Goal: Task Accomplishment & Management: Complete application form

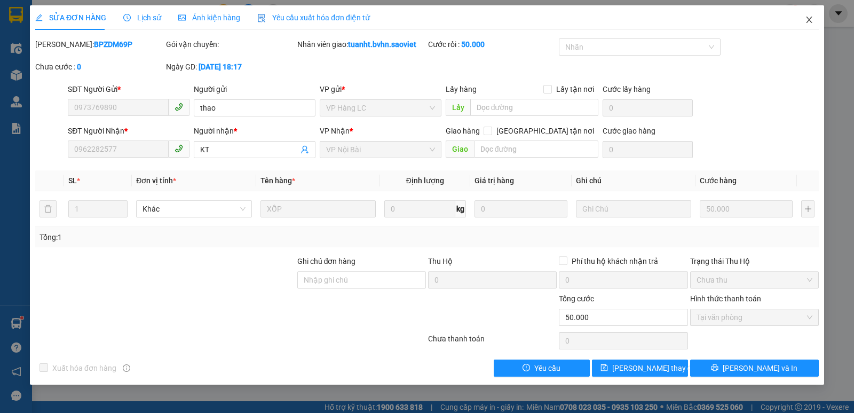
click at [811, 21] on icon "close" at bounding box center [809, 19] width 9 height 9
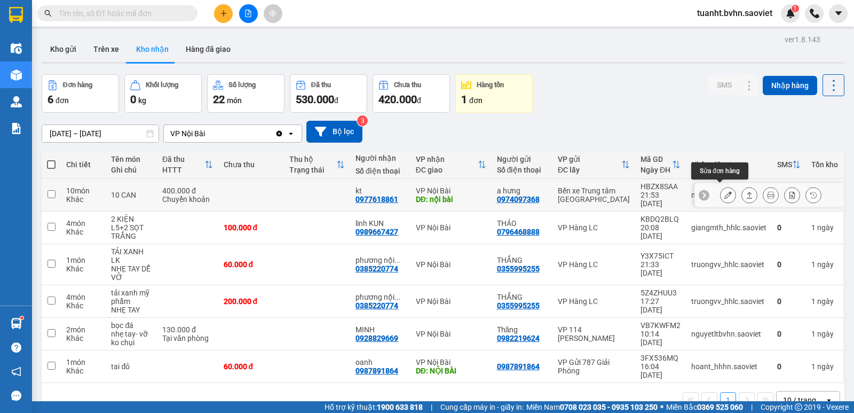
click at [724, 191] on icon at bounding box center [727, 194] width 7 height 7
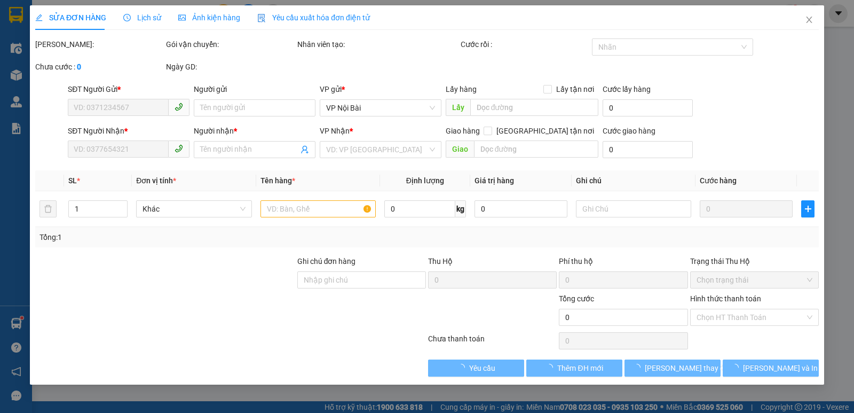
type input "0974097368"
type input "a hưng"
type input "0977618861"
type input "kt"
type input "nội bài"
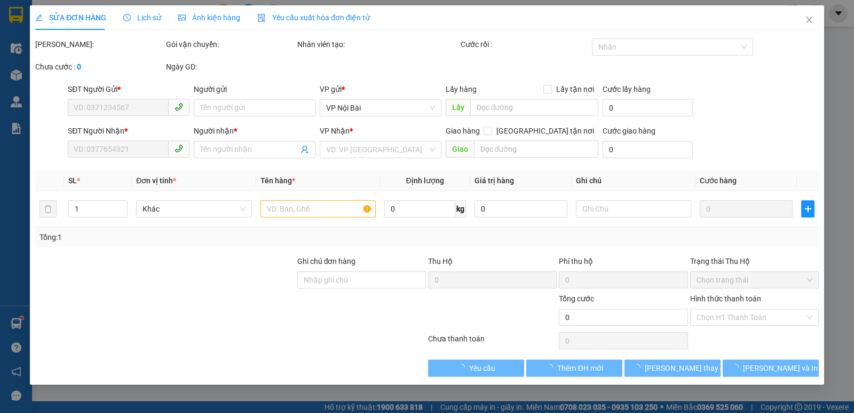
type input "400.000"
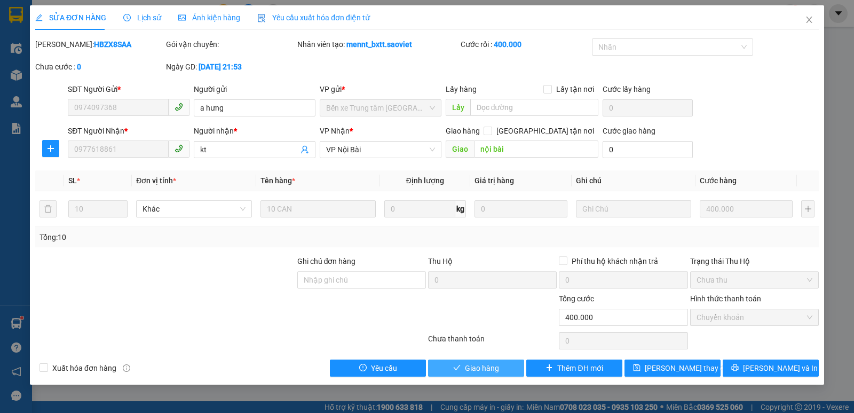
click at [502, 370] on button "Giao hàng" at bounding box center [476, 367] width 96 height 17
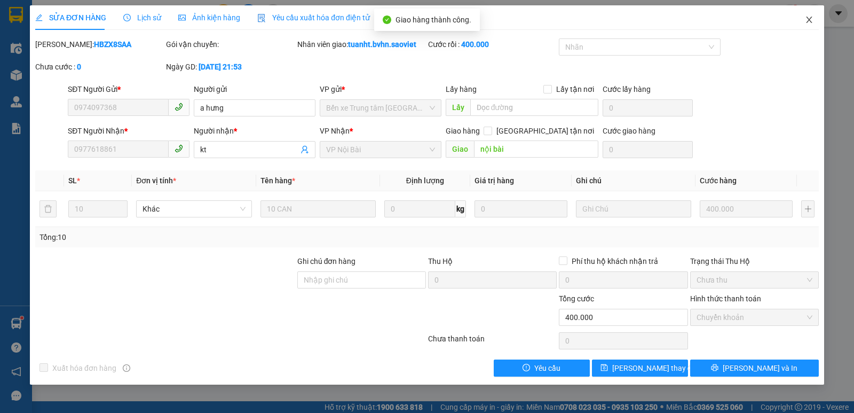
click at [810, 20] on icon "close" at bounding box center [809, 19] width 9 height 9
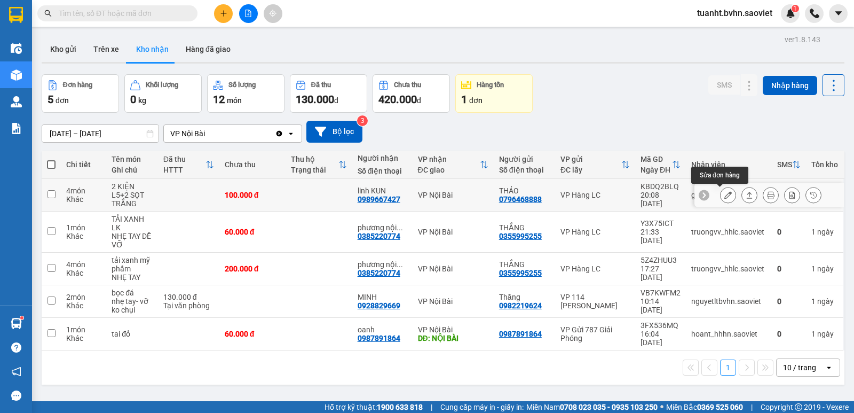
click at [724, 195] on icon at bounding box center [727, 194] width 7 height 7
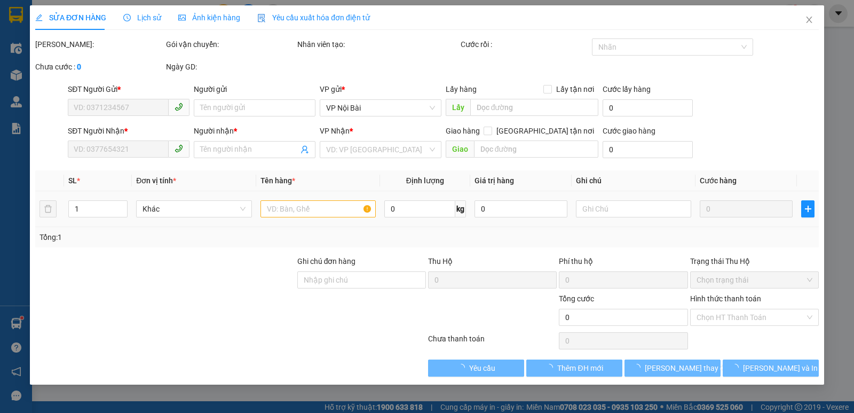
type input "0796468888"
type input "THẢO"
type input "0989667427"
type input "linh KUN"
type input "100.000"
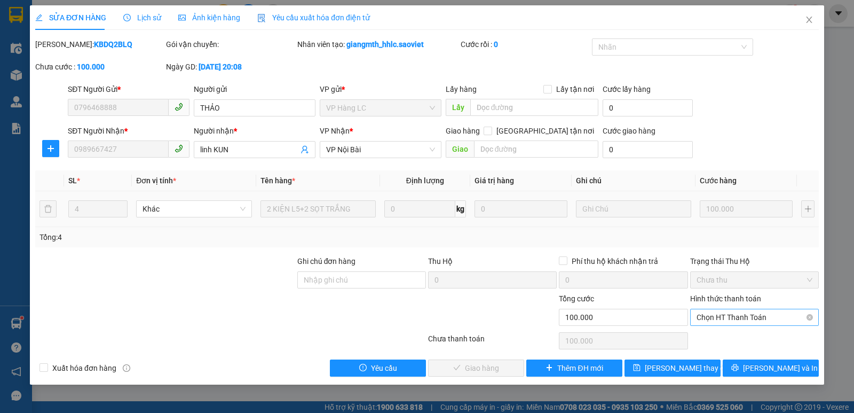
click at [735, 315] on span "Chọn HT Thanh Toán" at bounding box center [755, 317] width 116 height 16
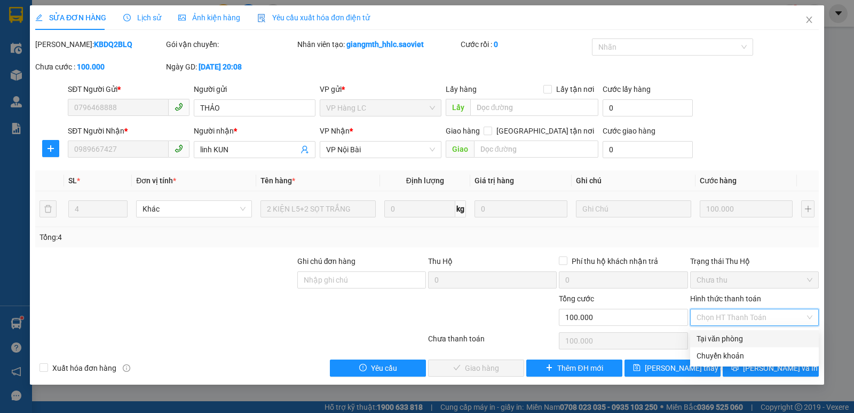
click at [721, 338] on div "Tại văn phòng" at bounding box center [755, 339] width 116 height 12
type input "0"
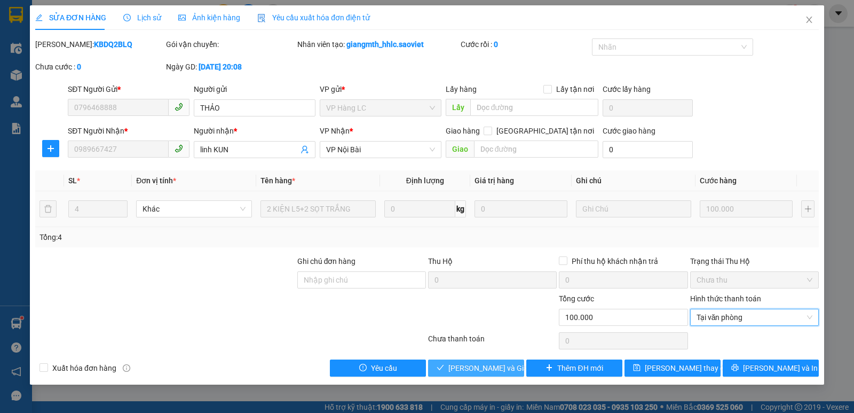
click at [511, 367] on button "[PERSON_NAME] và Giao hàng" at bounding box center [476, 367] width 96 height 17
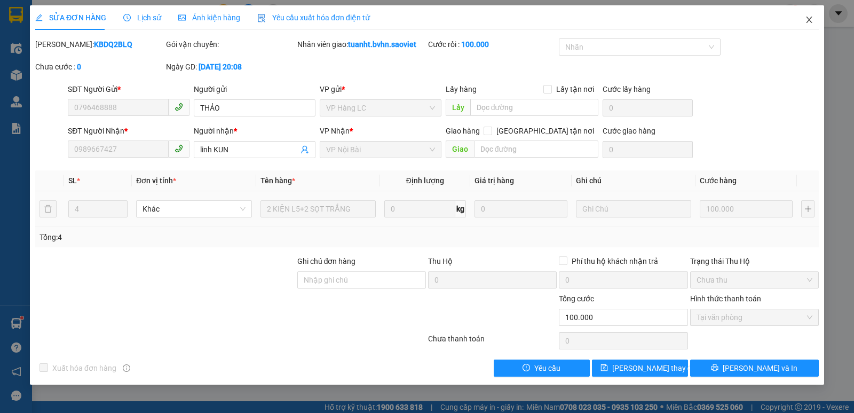
click at [807, 23] on icon "close" at bounding box center [809, 19] width 9 height 9
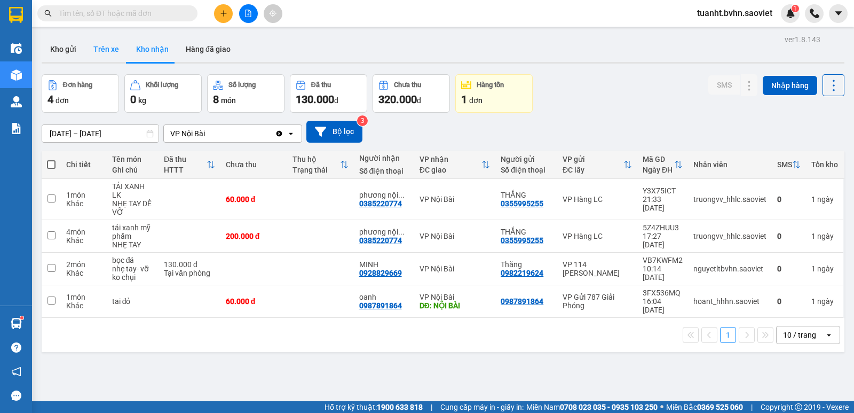
click at [108, 50] on button "Trên xe" at bounding box center [106, 49] width 43 height 26
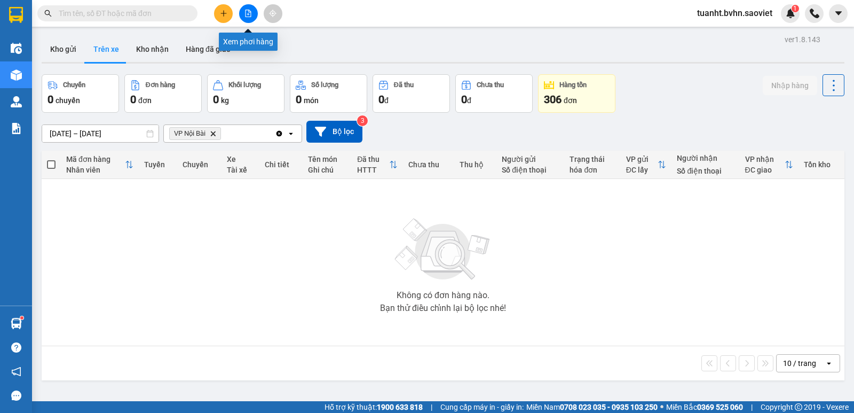
click at [247, 13] on icon "file-add" at bounding box center [247, 13] width 7 height 7
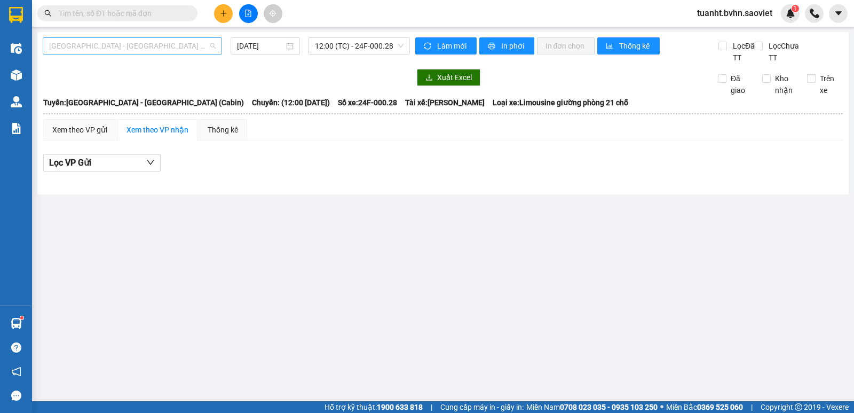
click at [147, 48] on span "[GEOGRAPHIC_DATA] - [GEOGRAPHIC_DATA] (Cabin)" at bounding box center [132, 46] width 167 height 16
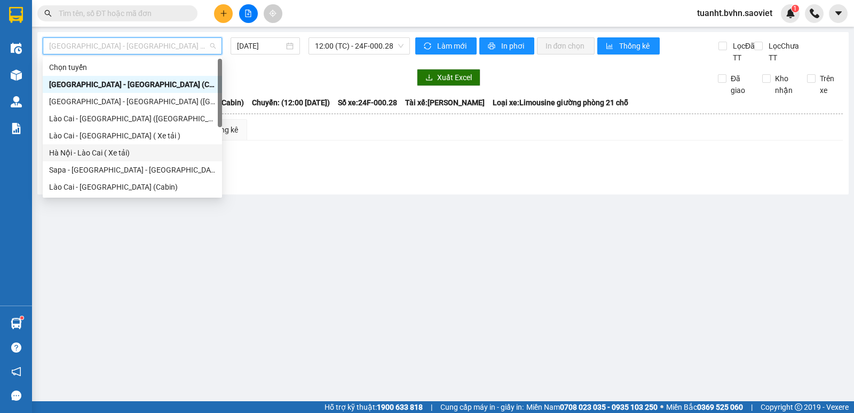
scroll to position [85, 0]
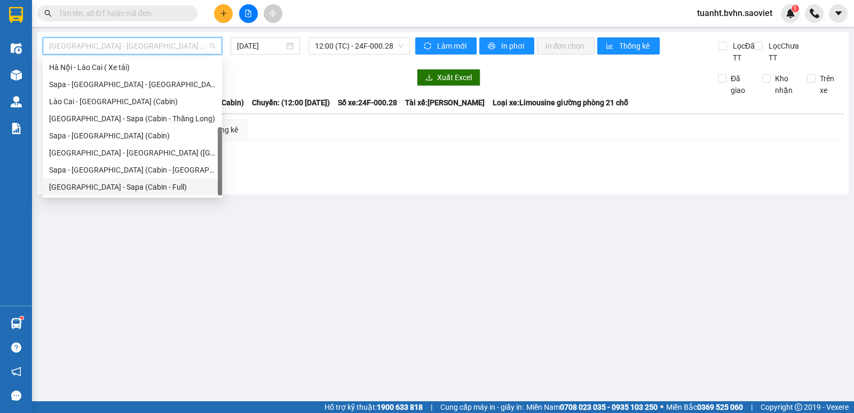
click at [118, 185] on div "[GEOGRAPHIC_DATA] - Sapa (Cabin - Full)" at bounding box center [132, 187] width 167 height 12
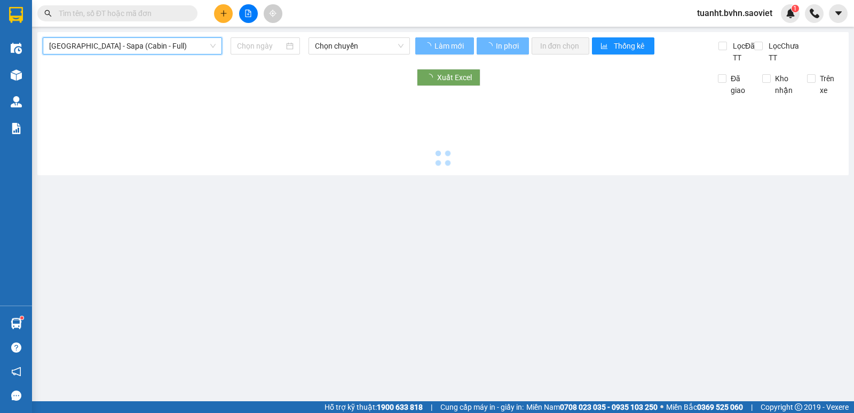
type input "[DATE]"
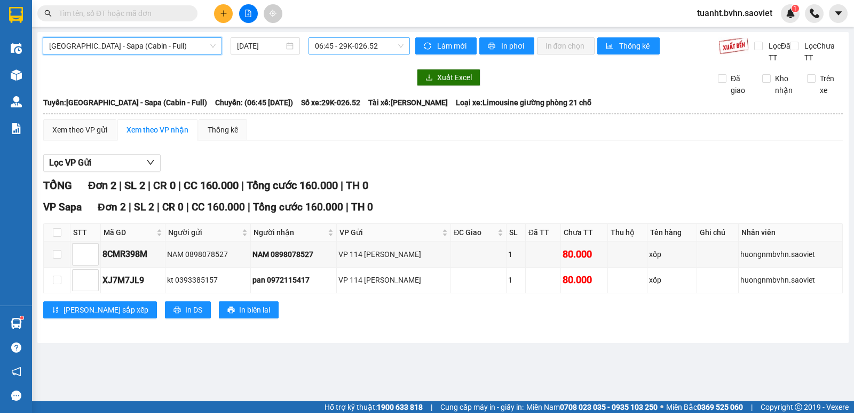
click at [358, 43] on span "06:45 - 29K-026.52" at bounding box center [359, 46] width 88 height 16
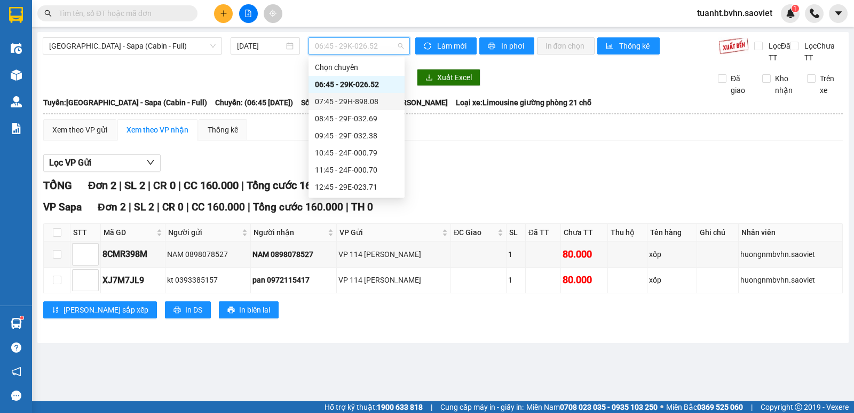
click at [356, 98] on div "07:45 - 29H-898.08" at bounding box center [356, 102] width 83 height 12
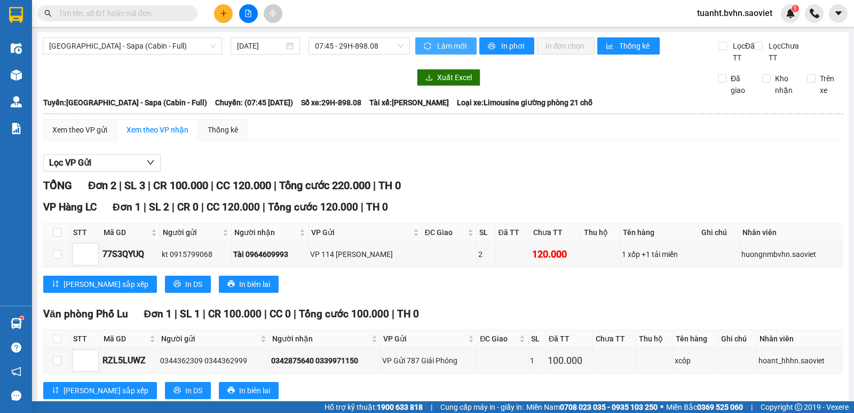
click at [438, 40] on span "Làm mới" at bounding box center [452, 46] width 31 height 12
click at [508, 45] on span "In phơi" at bounding box center [513, 46] width 25 height 12
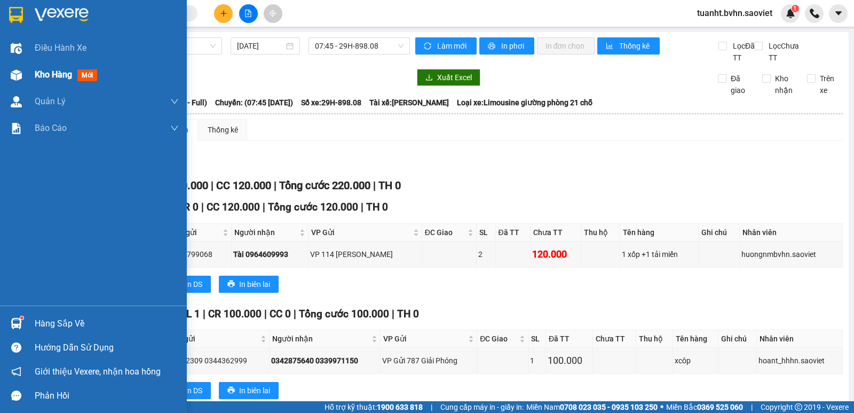
click at [61, 81] on div "Kho hàng mới" at bounding box center [68, 74] width 67 height 13
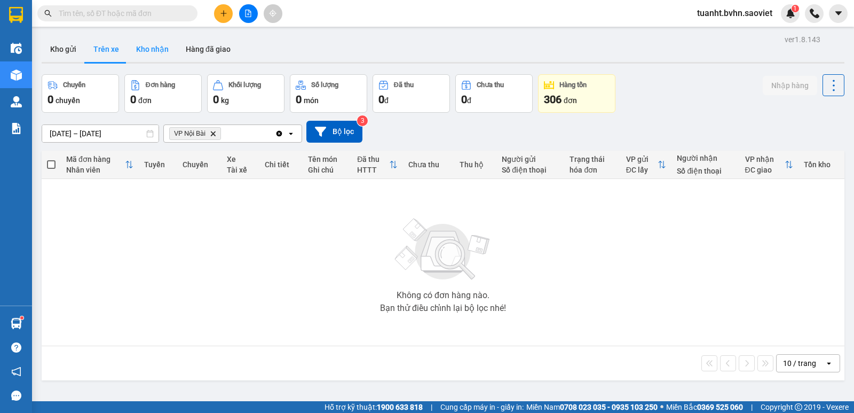
click at [147, 42] on button "Kho nhận" at bounding box center [153, 49] width 50 height 26
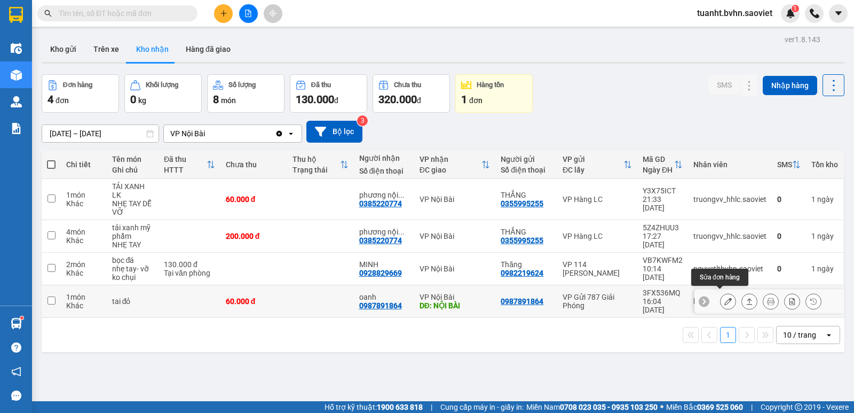
click at [724, 297] on icon at bounding box center [727, 300] width 7 height 7
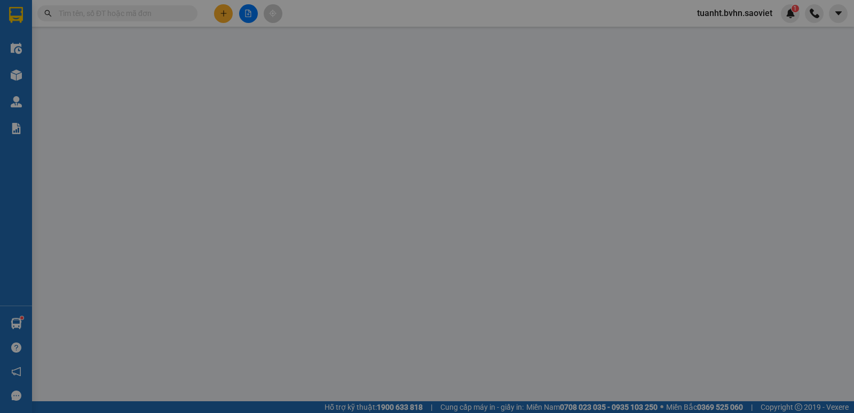
type input "0987891864"
type input "oanh"
type input "NỘI BÀI"
type input "60.000"
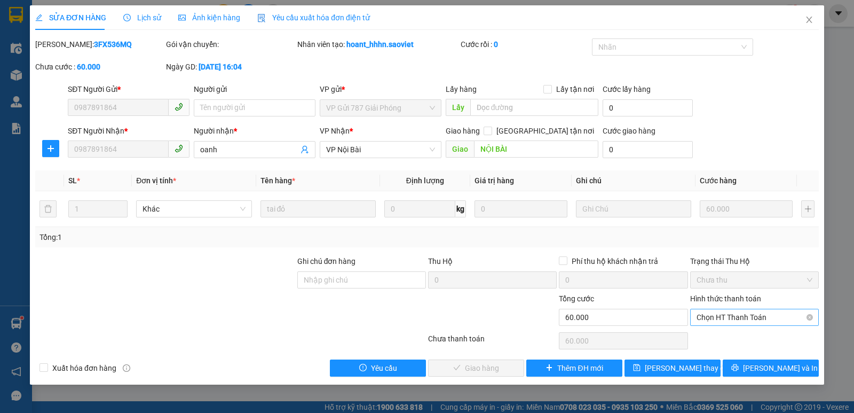
click at [725, 320] on span "Chọn HT Thanh Toán" at bounding box center [755, 317] width 116 height 16
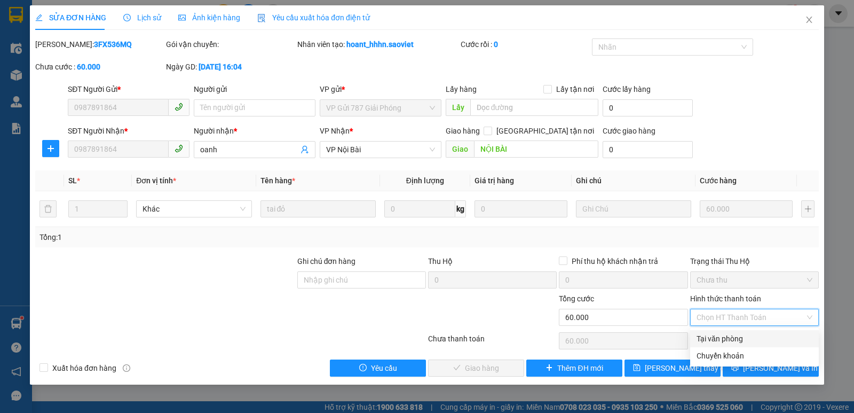
click at [710, 339] on div "Tại văn phòng" at bounding box center [755, 339] width 116 height 12
type input "0"
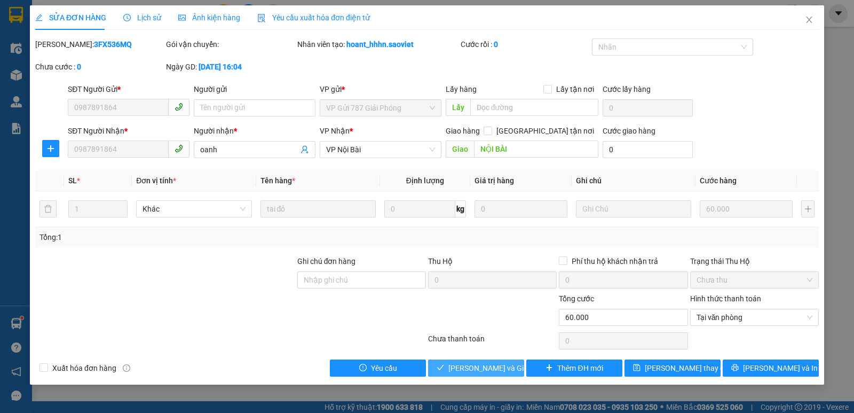
click at [499, 361] on button "[PERSON_NAME] và Giao hàng" at bounding box center [476, 367] width 96 height 17
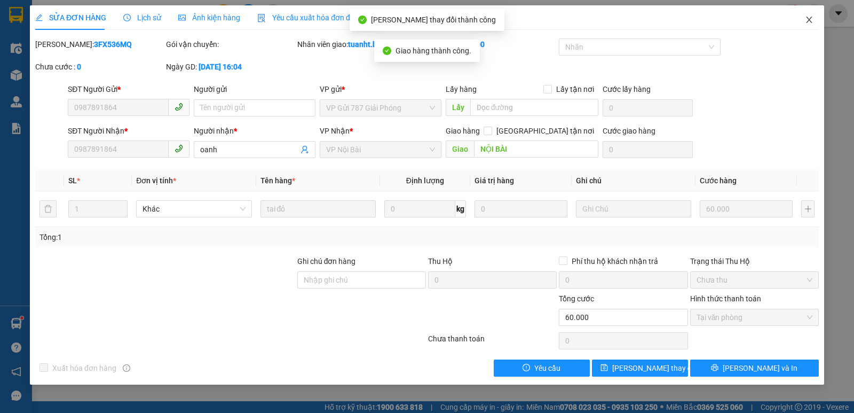
click at [814, 19] on span "Close" at bounding box center [809, 20] width 30 height 30
